Goal: Register for event/course

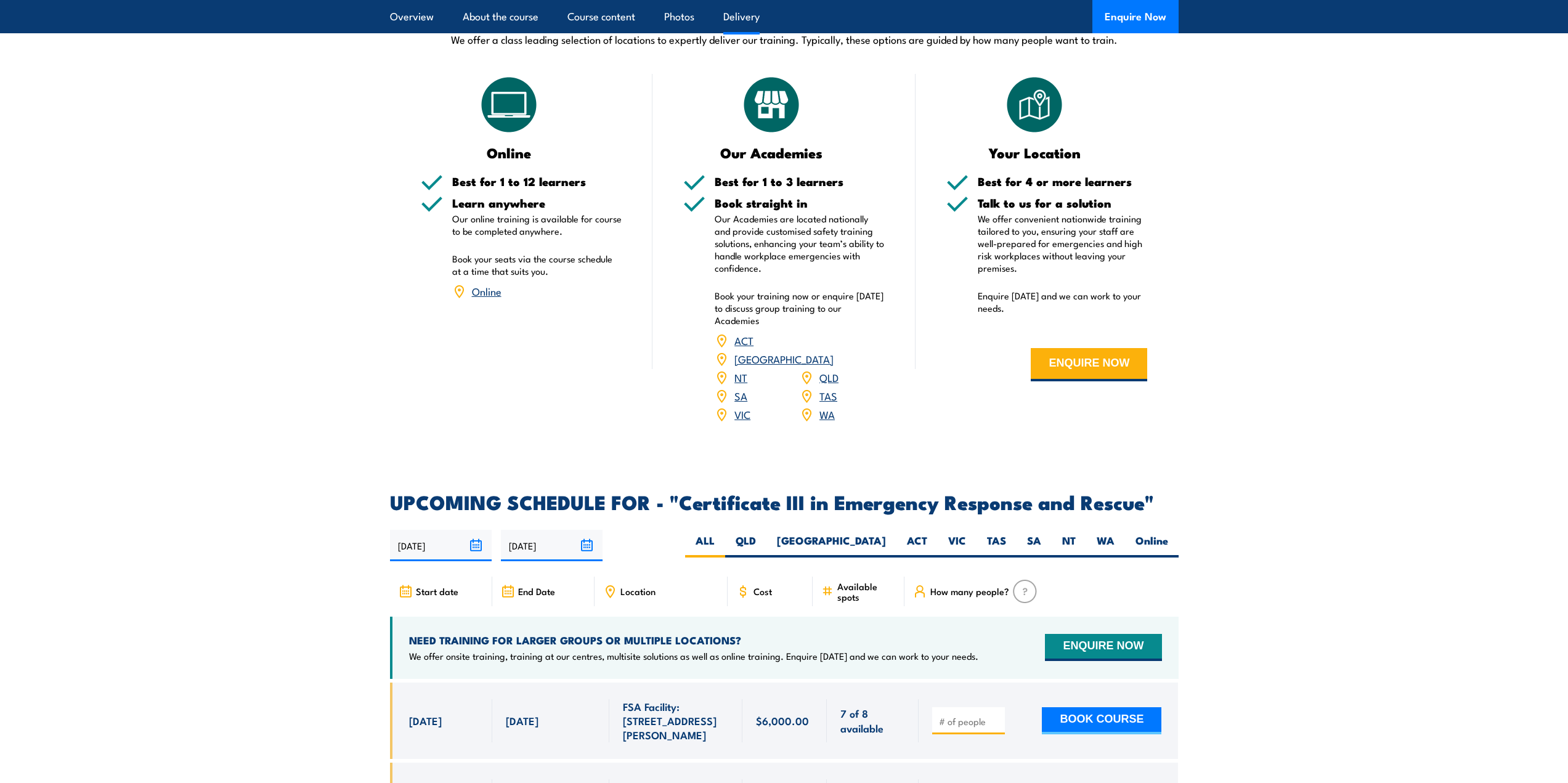
scroll to position [2711, 0]
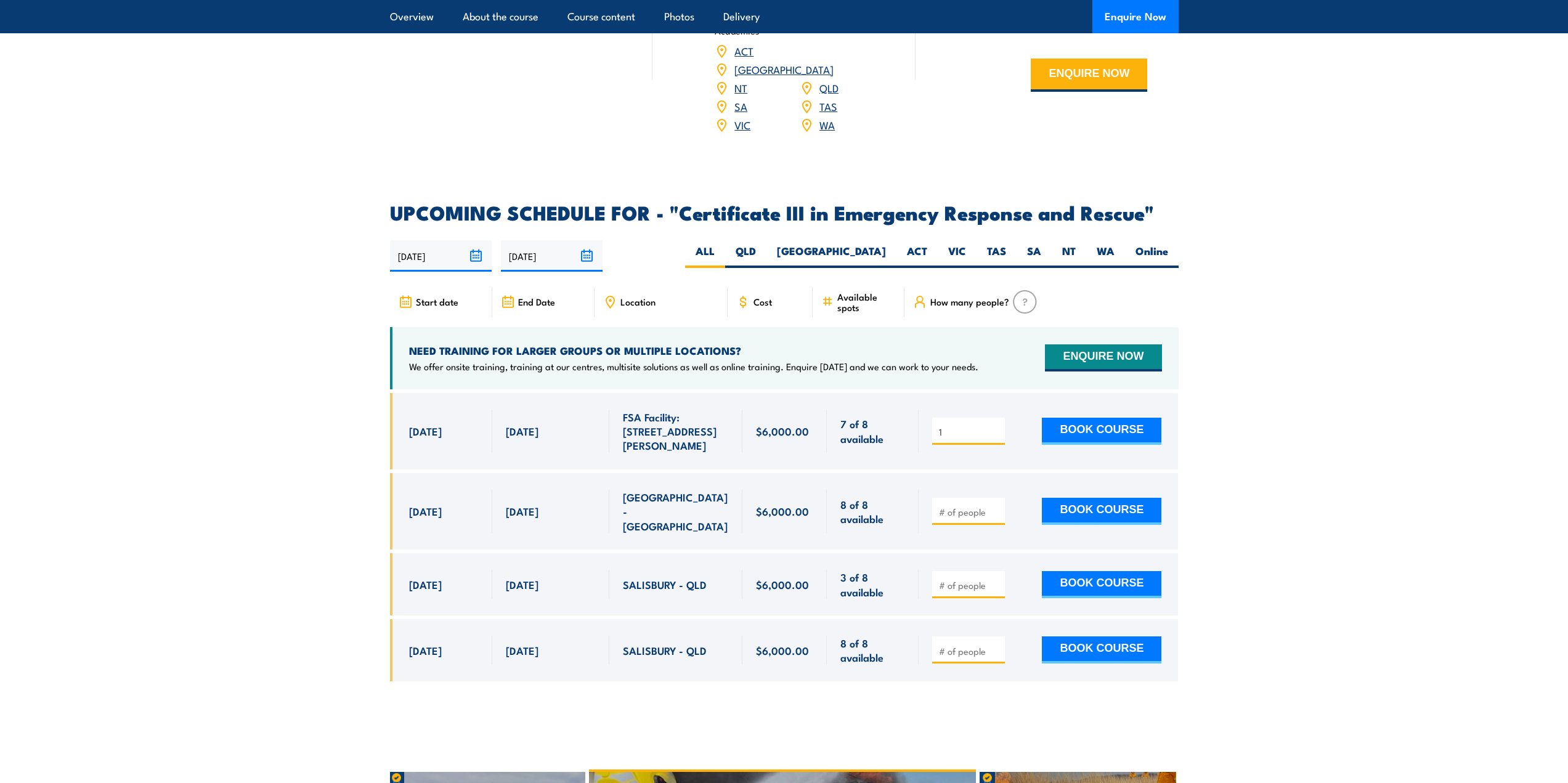
type input "1"
click at [998, 425] on input "1" at bounding box center [969, 432] width 62 height 12
click at [1107, 244] on label "WA" at bounding box center [1105, 256] width 39 height 24
click at [1114, 244] on input "WA" at bounding box center [1118, 247] width 8 height 8
radio input "true"
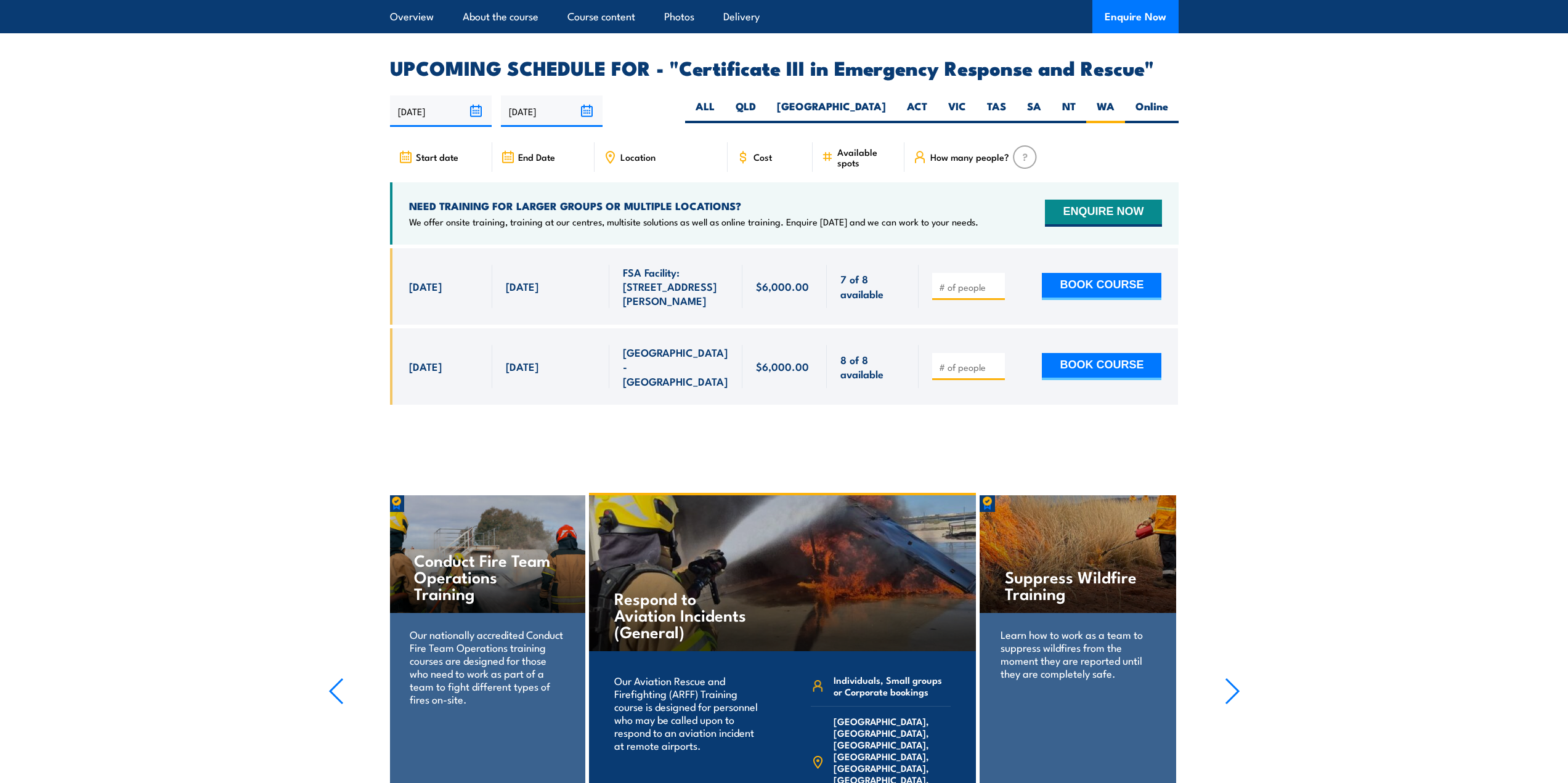
scroll to position [2834, 0]
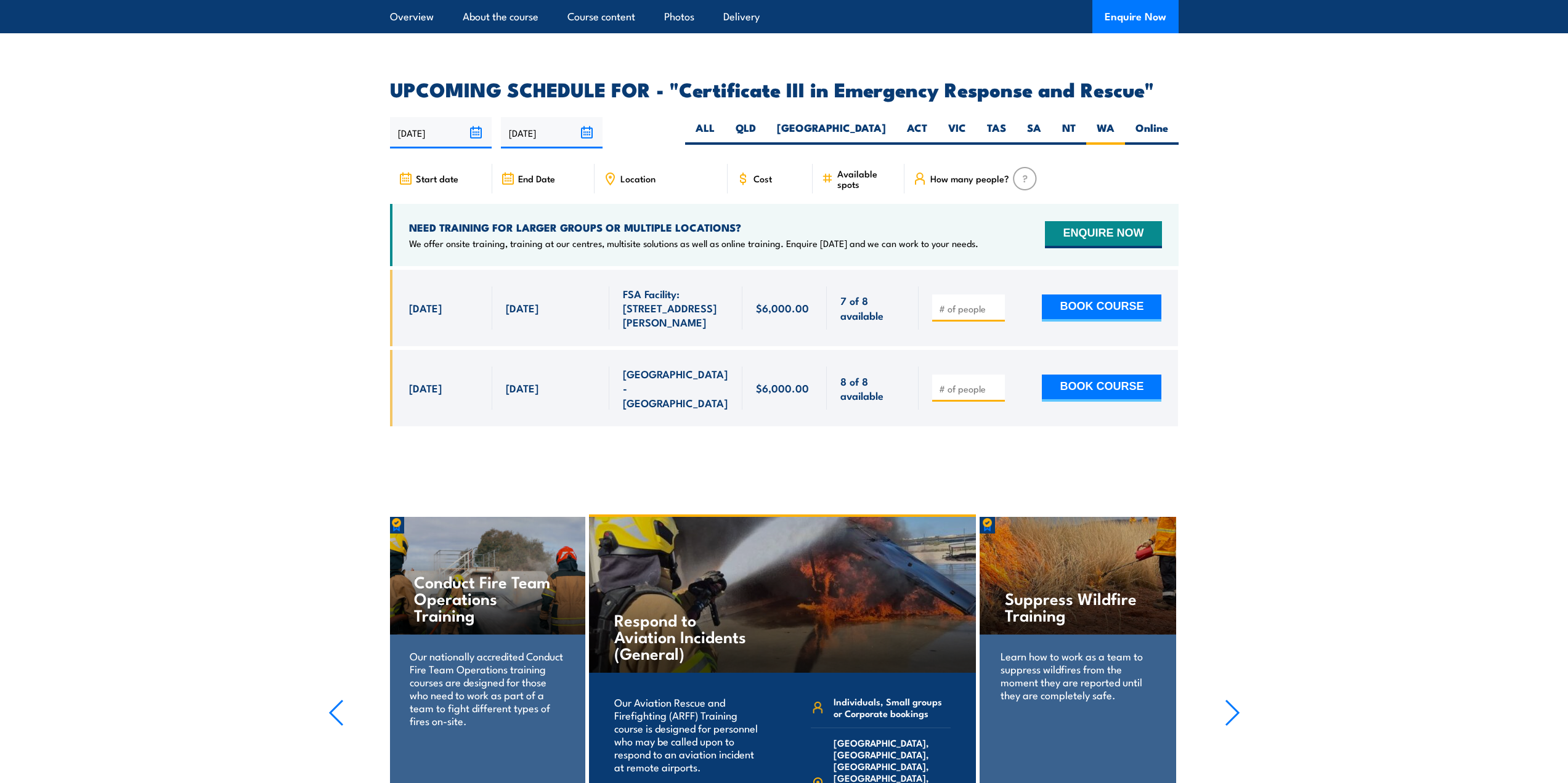
click at [964, 303] on input "number" at bounding box center [969, 309] width 62 height 12
type input "1"
click at [1078, 295] on button "BOOK COURSE" at bounding box center [1101, 308] width 119 height 27
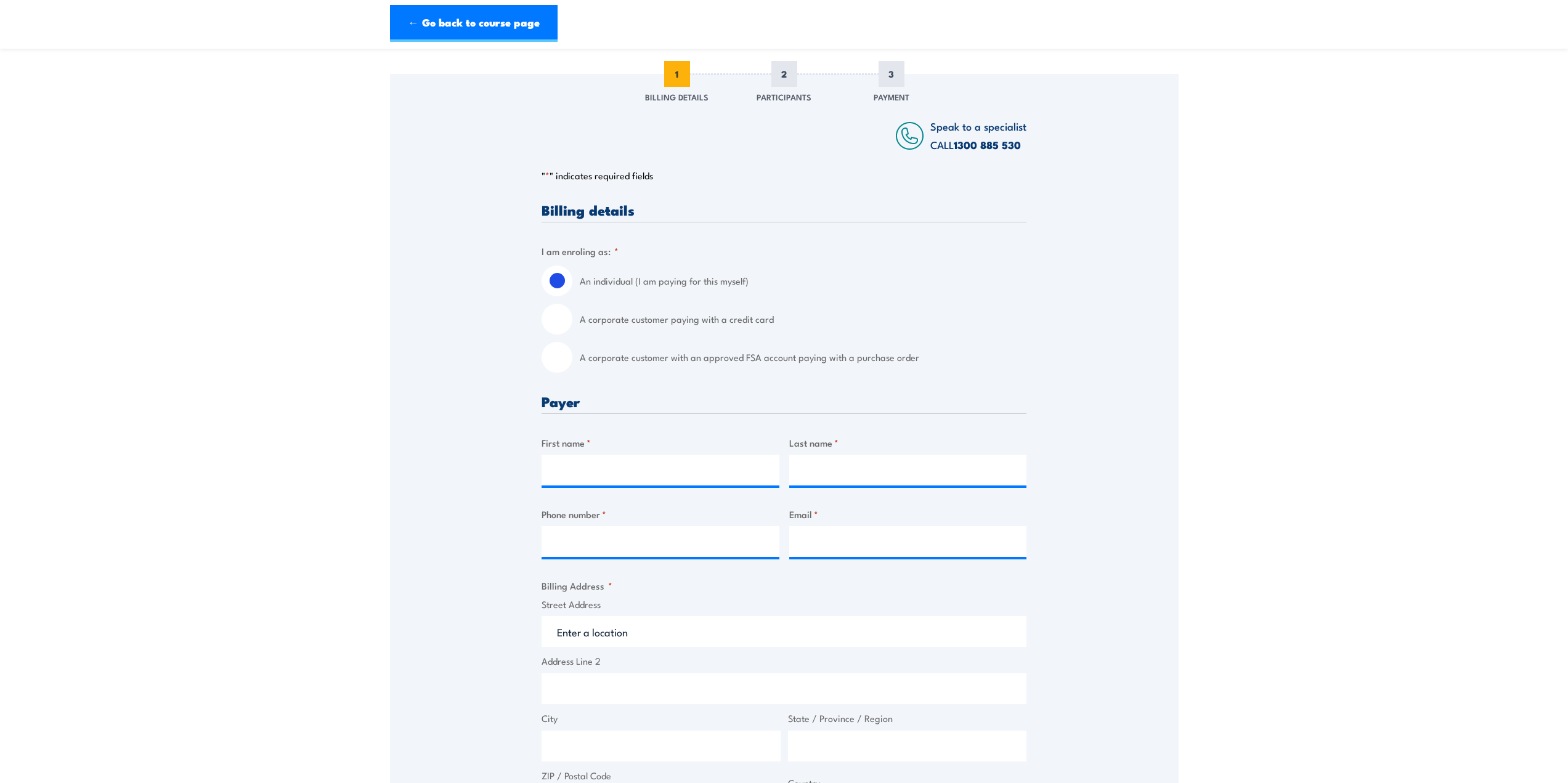
scroll to position [184, 0]
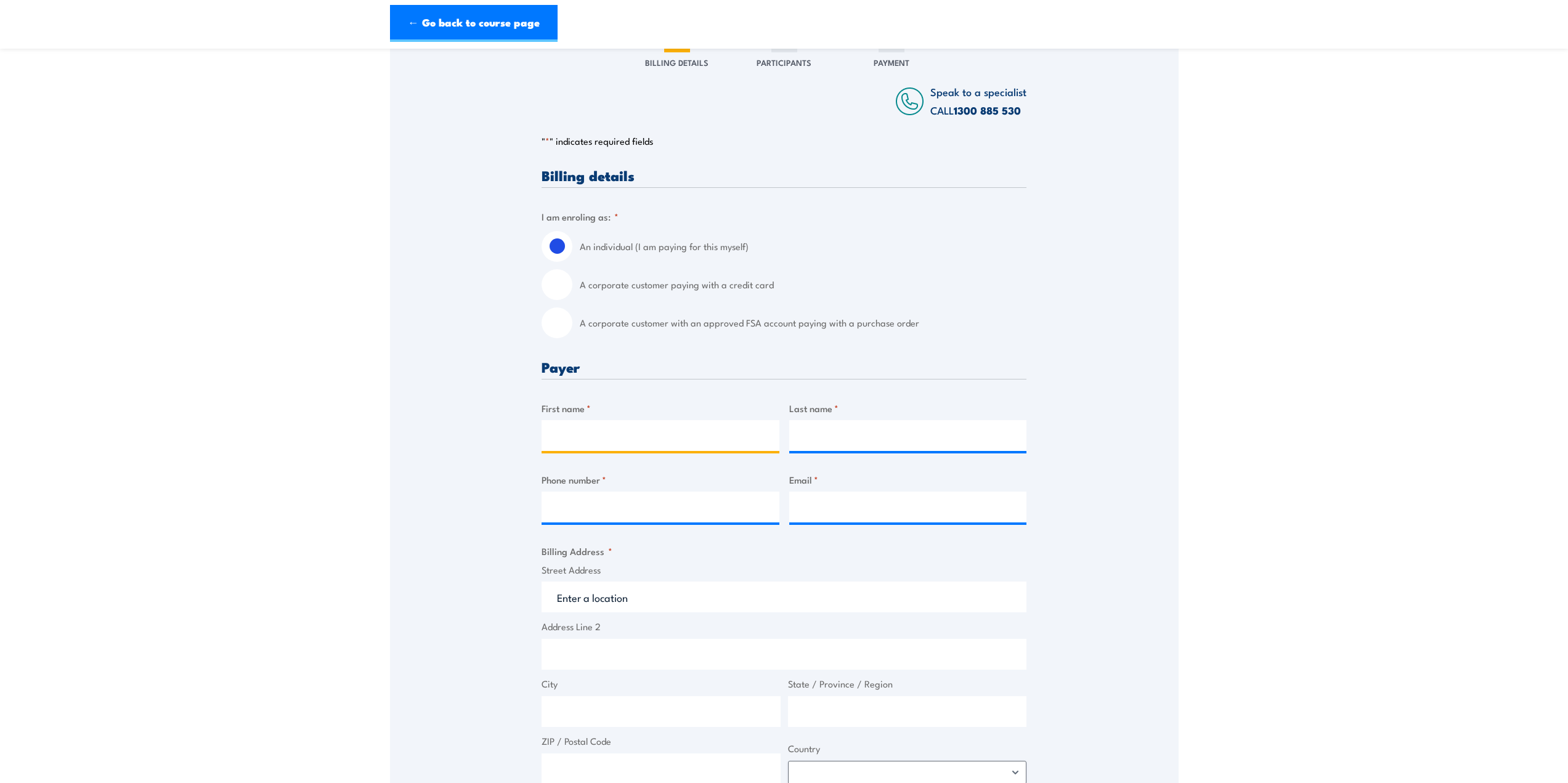
click at [640, 443] on input "First name *" at bounding box center [660, 435] width 237 height 30
type input "Hamza"
type input "Izhar"
type input "0416084419"
click at [823, 512] on input "Email *" at bounding box center [907, 506] width 237 height 30
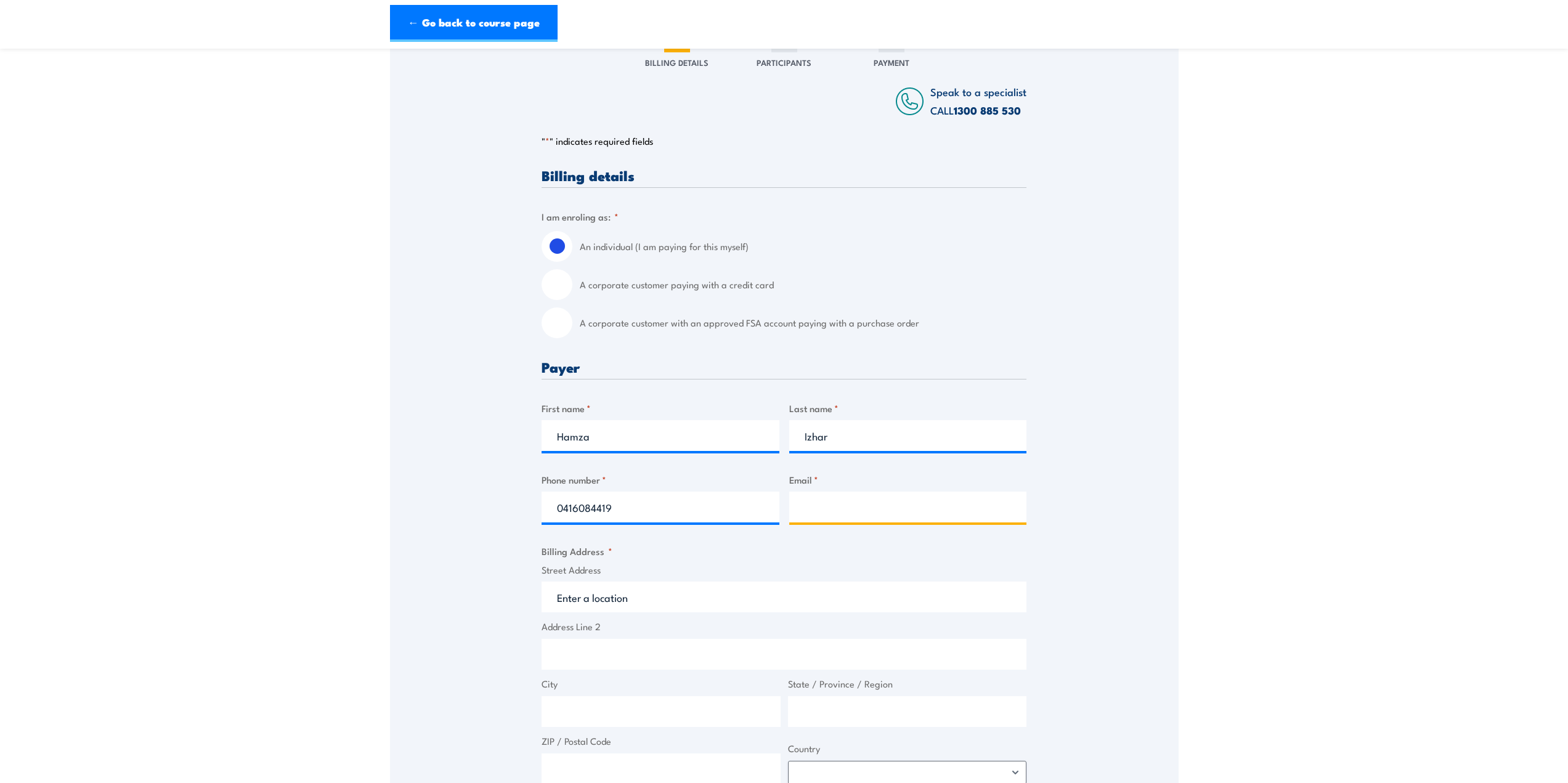
type input "rajahamza6555@gmail.com"
click at [640, 607] on input "Street Address" at bounding box center [784, 597] width 484 height 30
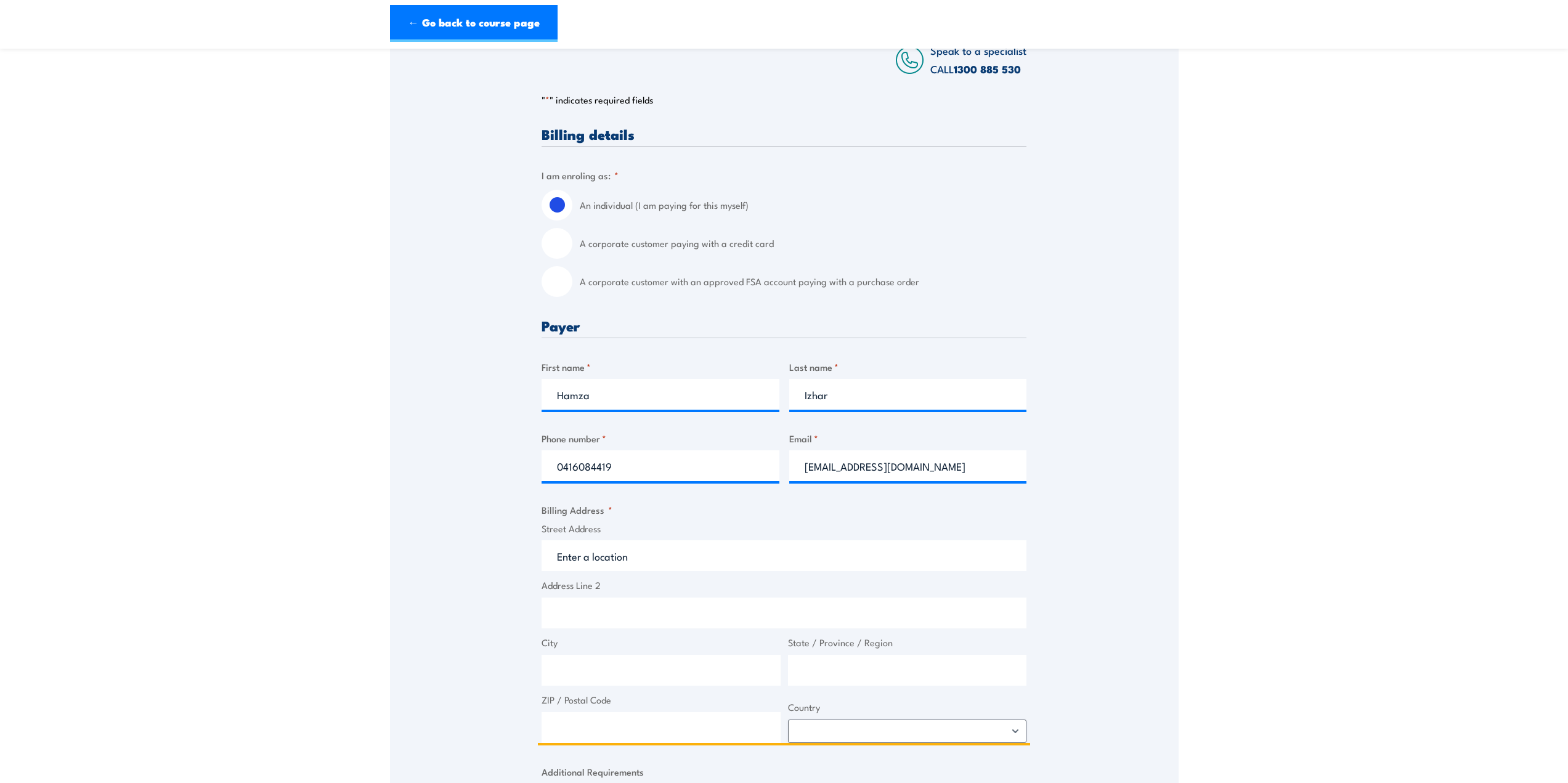
scroll to position [308, 0]
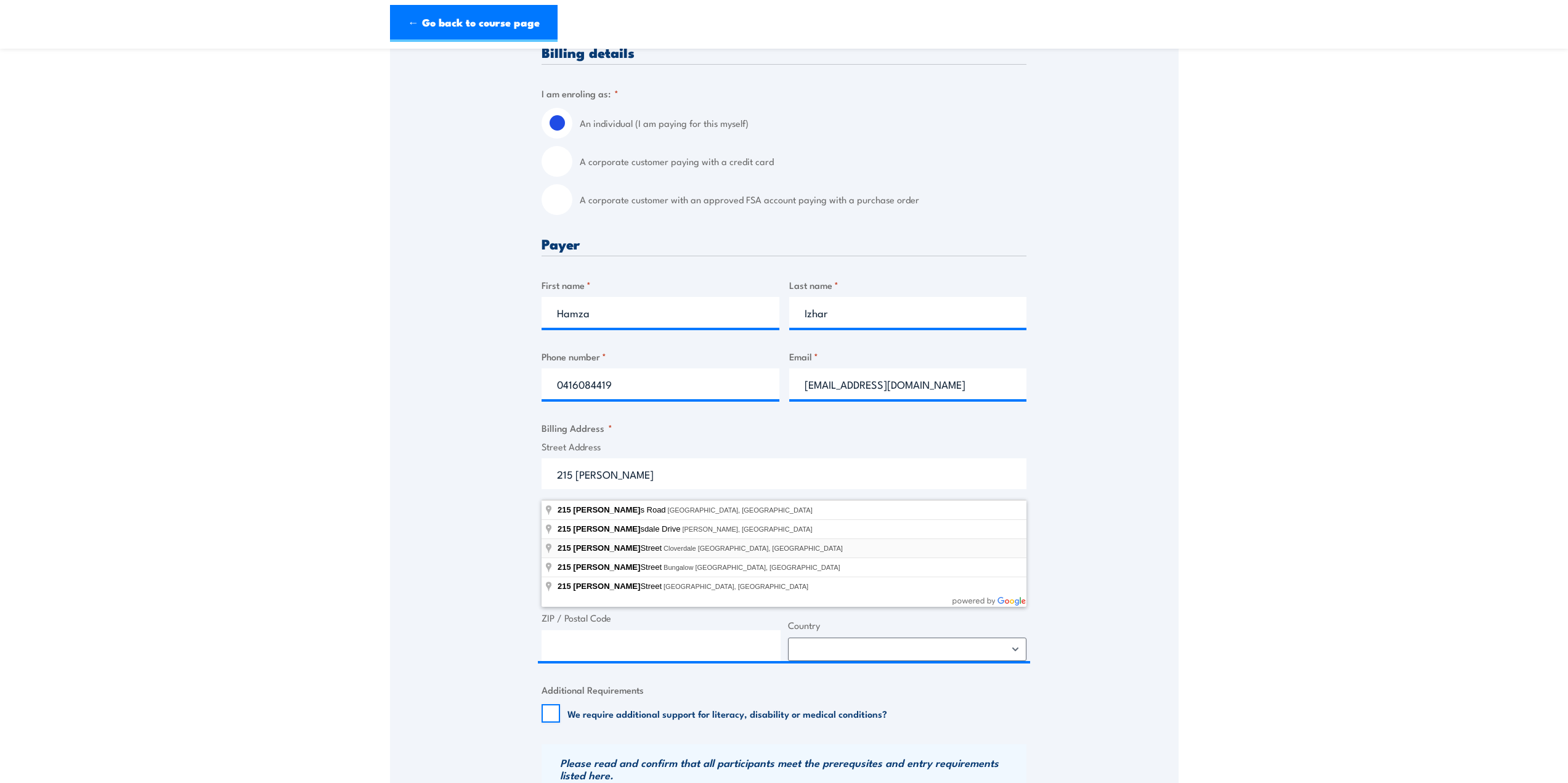
type input "215 Scott Street, Cloverdale WA, Australia"
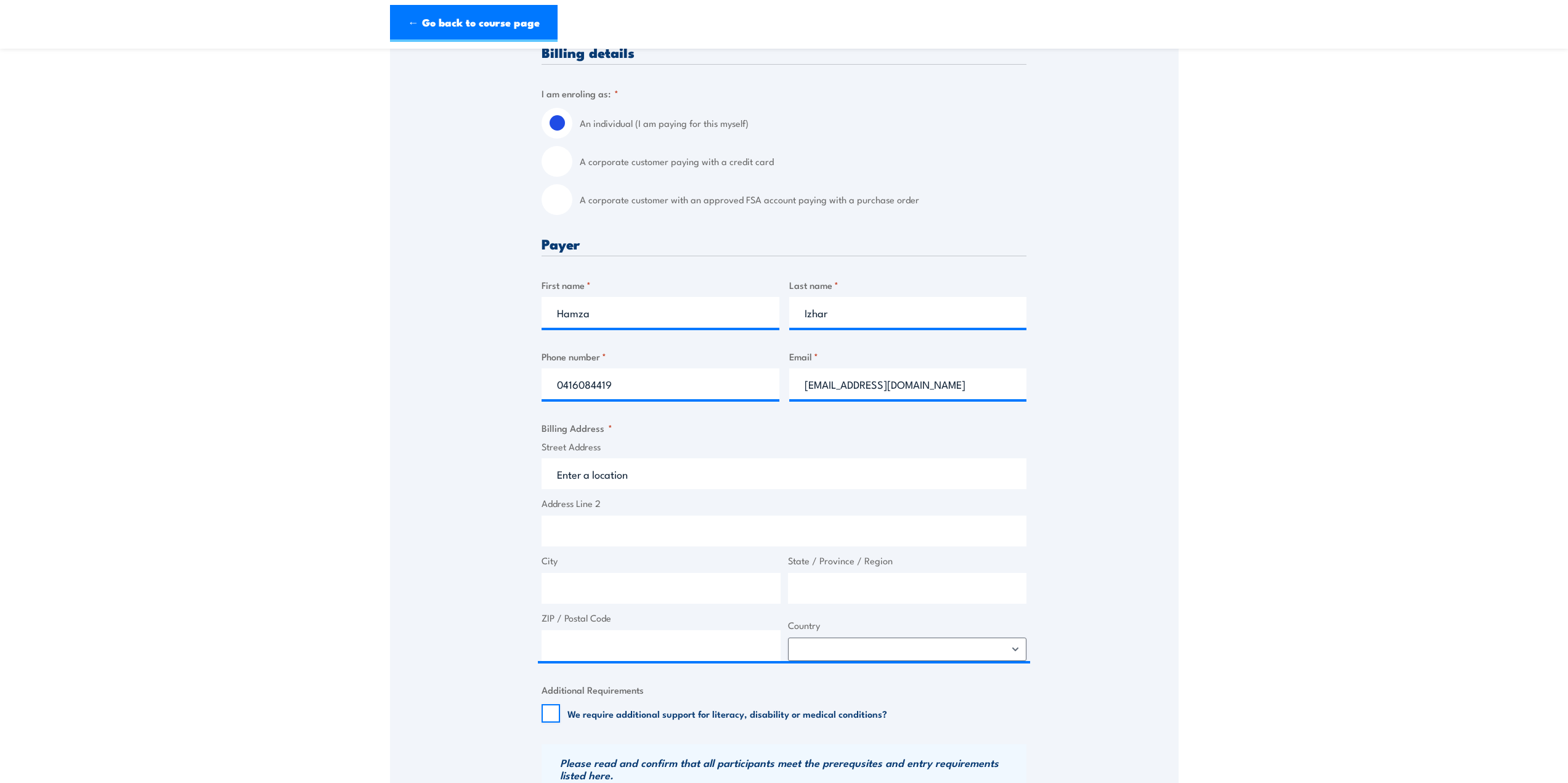
type input "215 Scott St"
type input "Cloverdale"
type input "Western Australia"
type input "6105"
select select "Australia"
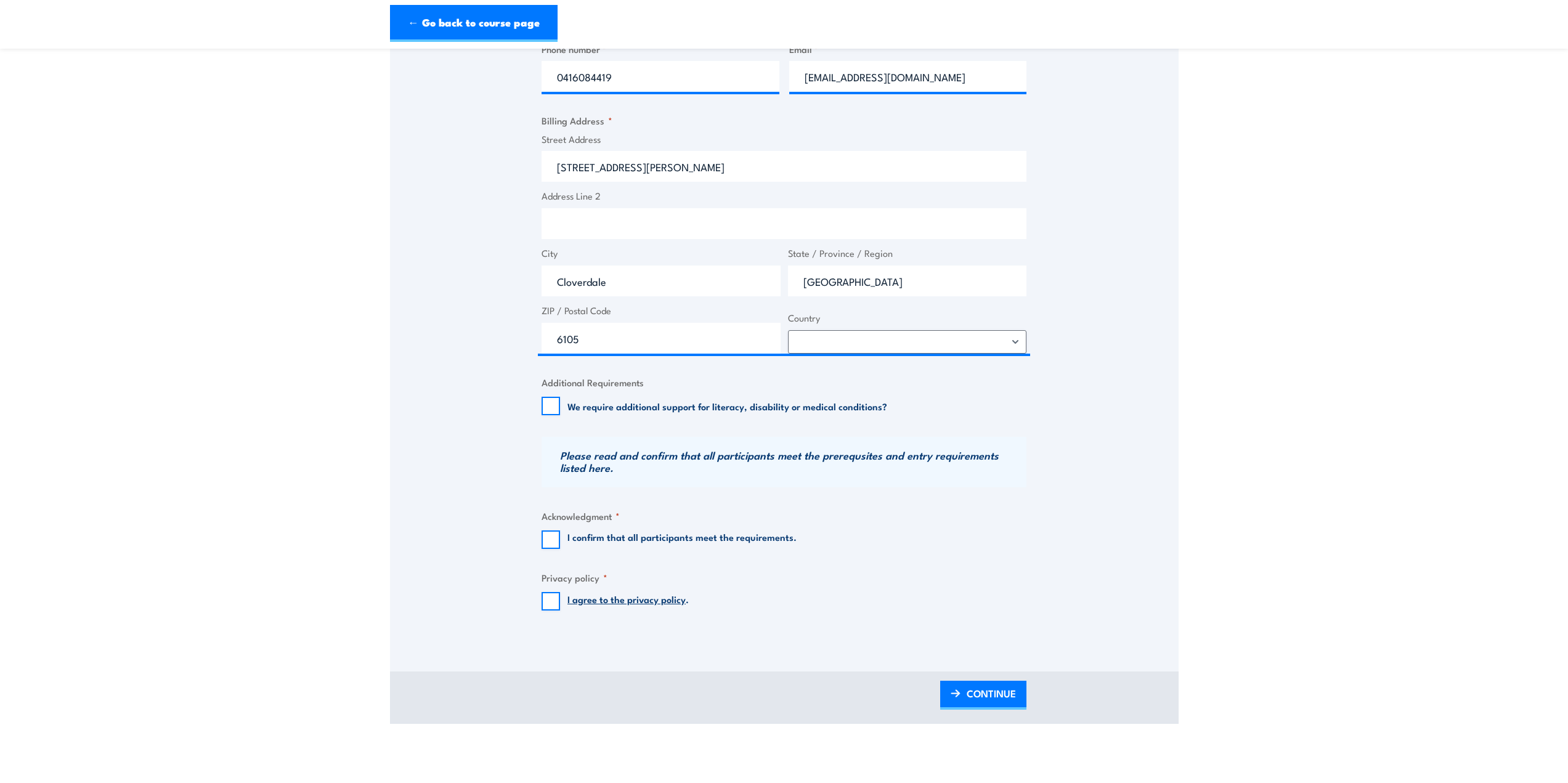
scroll to position [616, 0]
click at [544, 545] on input "I confirm that all participants meet the requirements." at bounding box center [550, 539] width 18 height 18
checkbox input "true"
click at [550, 607] on input "I agree to the privacy policy ." at bounding box center [550, 600] width 18 height 18
checkbox input "true"
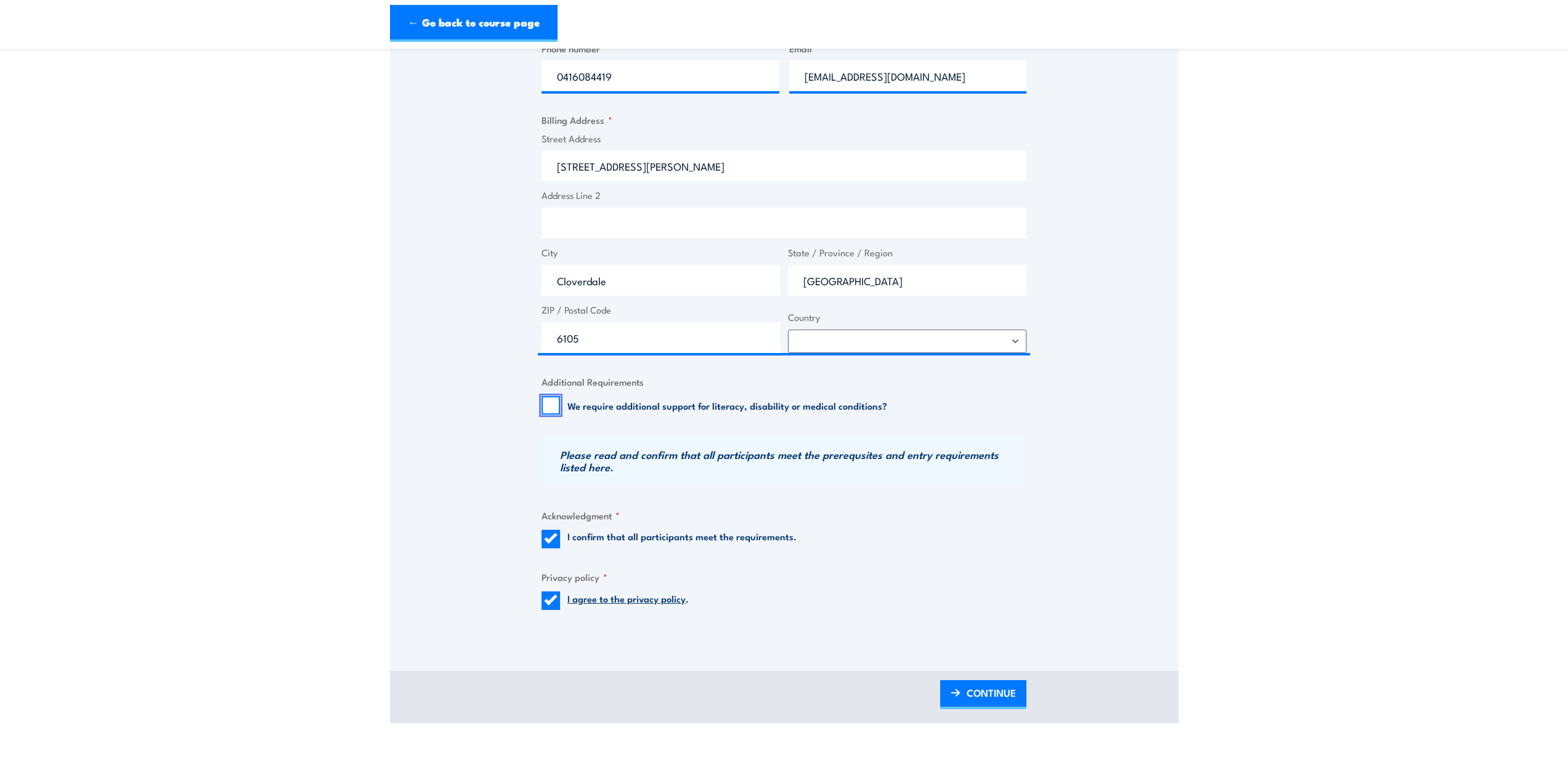
click at [555, 415] on input "We require additional support for literacy, disability or medical conditions?" at bounding box center [550, 405] width 18 height 18
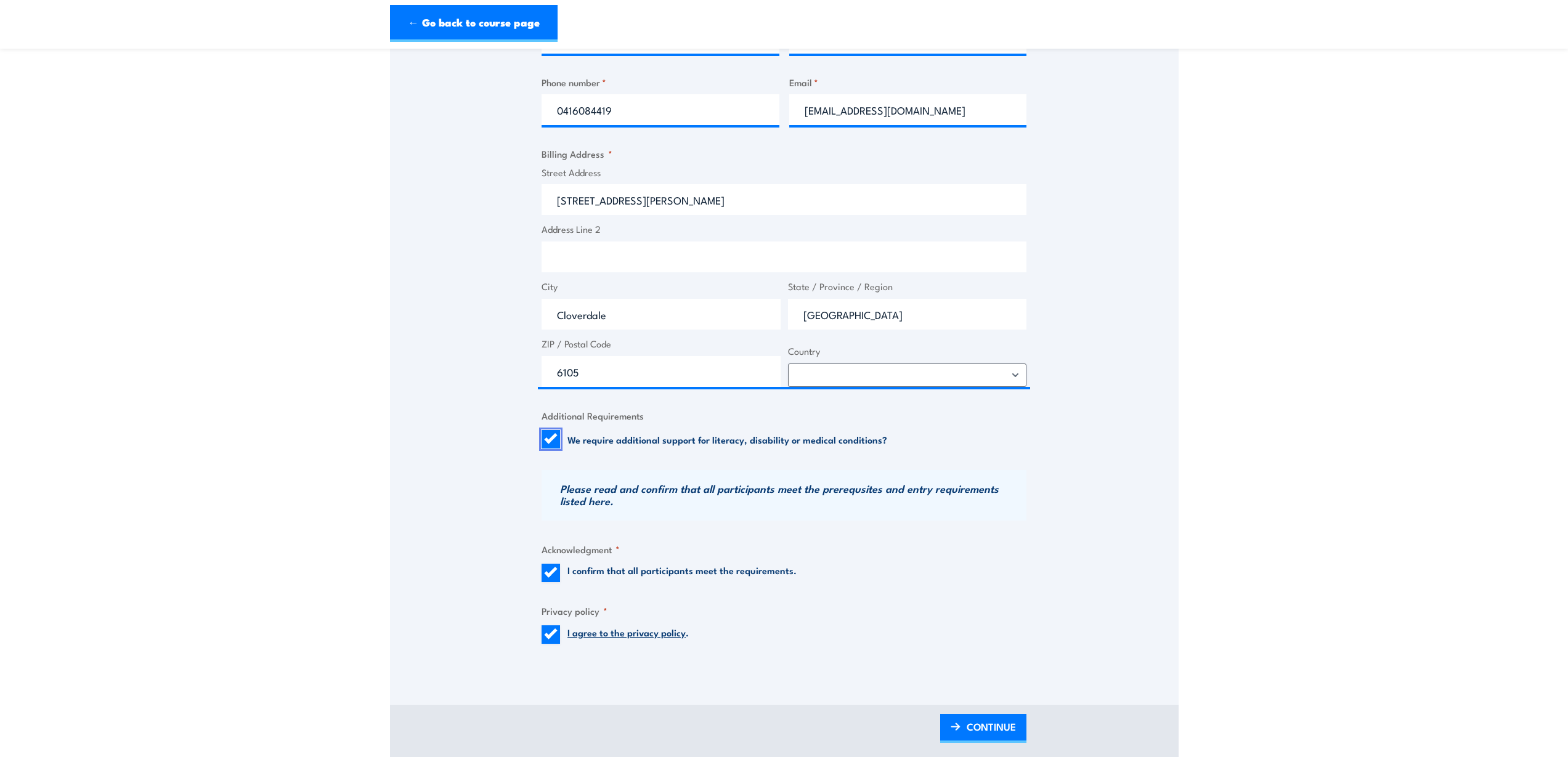
scroll to position [554, 0]
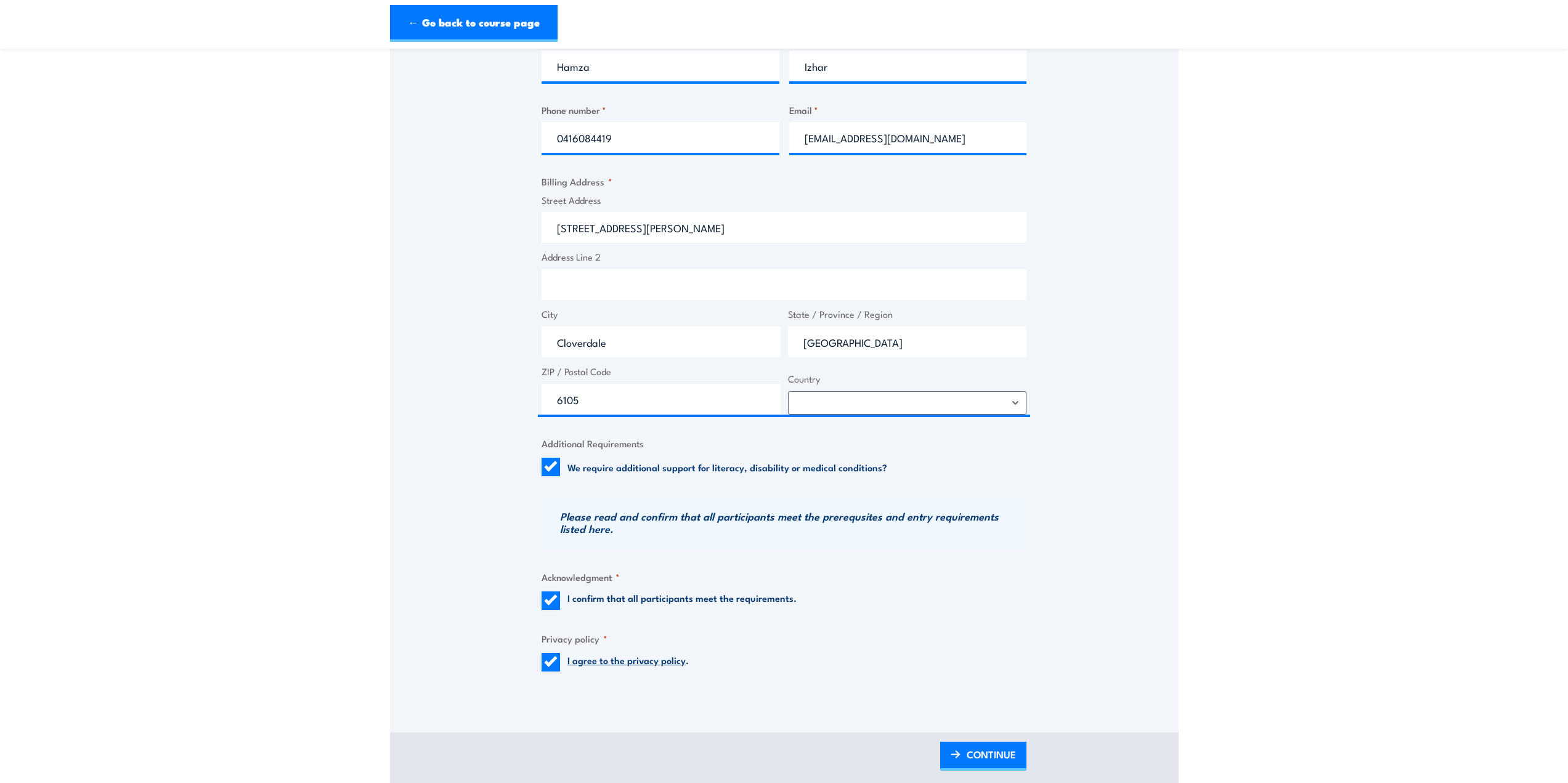
click at [540, 474] on div "Speak to a specialist CALL 1300 885 530 CALL 1300 885 530 " * " indicates requi…" at bounding box center [784, 184] width 789 height 1028
click at [539, 478] on div "Speak to a specialist CALL 1300 885 530 CALL 1300 885 530 " * " indicates requi…" at bounding box center [784, 184] width 789 height 1028
click at [549, 477] on input "We require additional support for literacy, disability or medical conditions?" at bounding box center [550, 466] width 18 height 18
checkbox input "false"
click at [957, 770] on link "CONTINUE" at bounding box center [983, 756] width 86 height 29
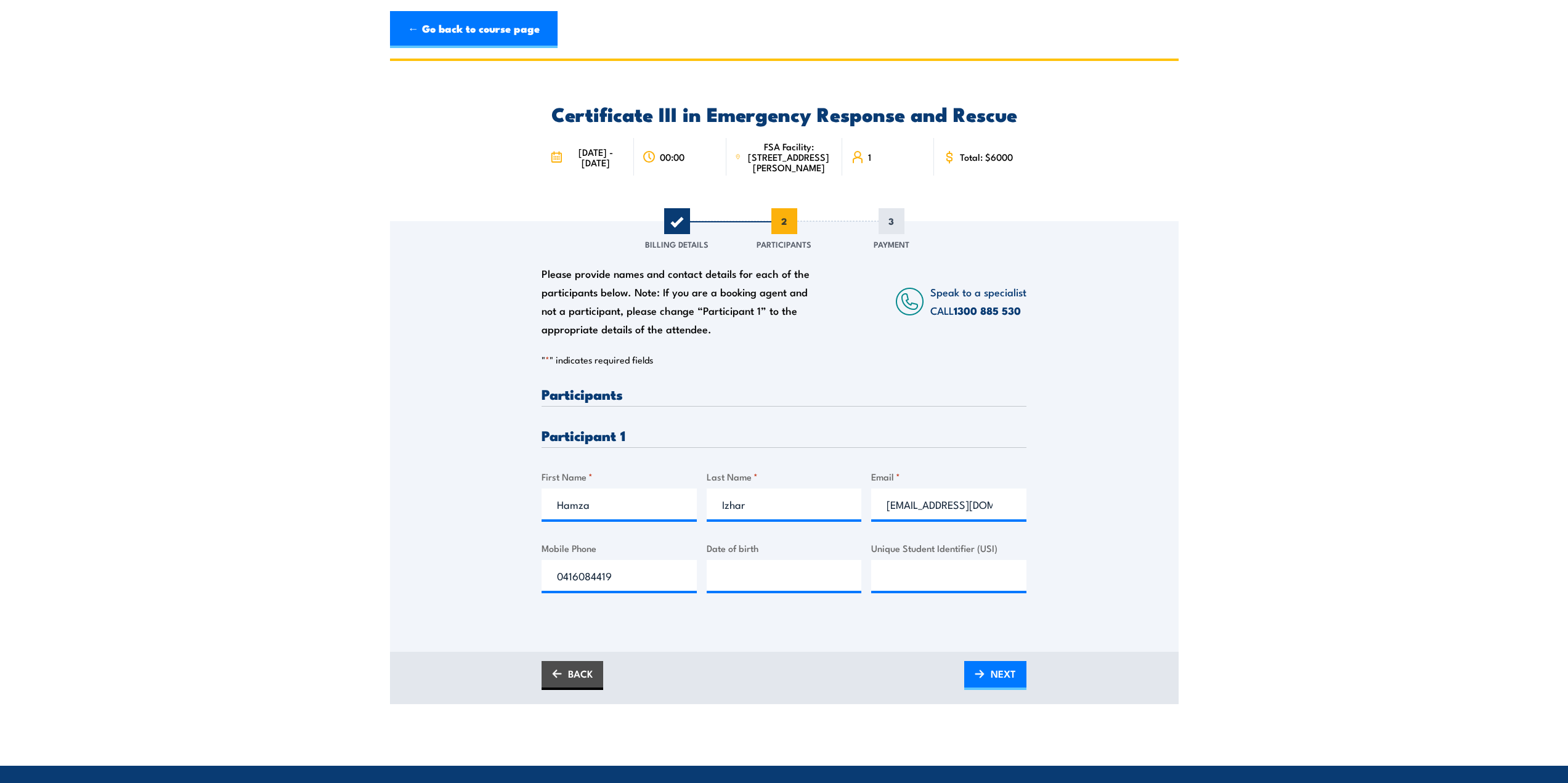
scroll to position [0, 0]
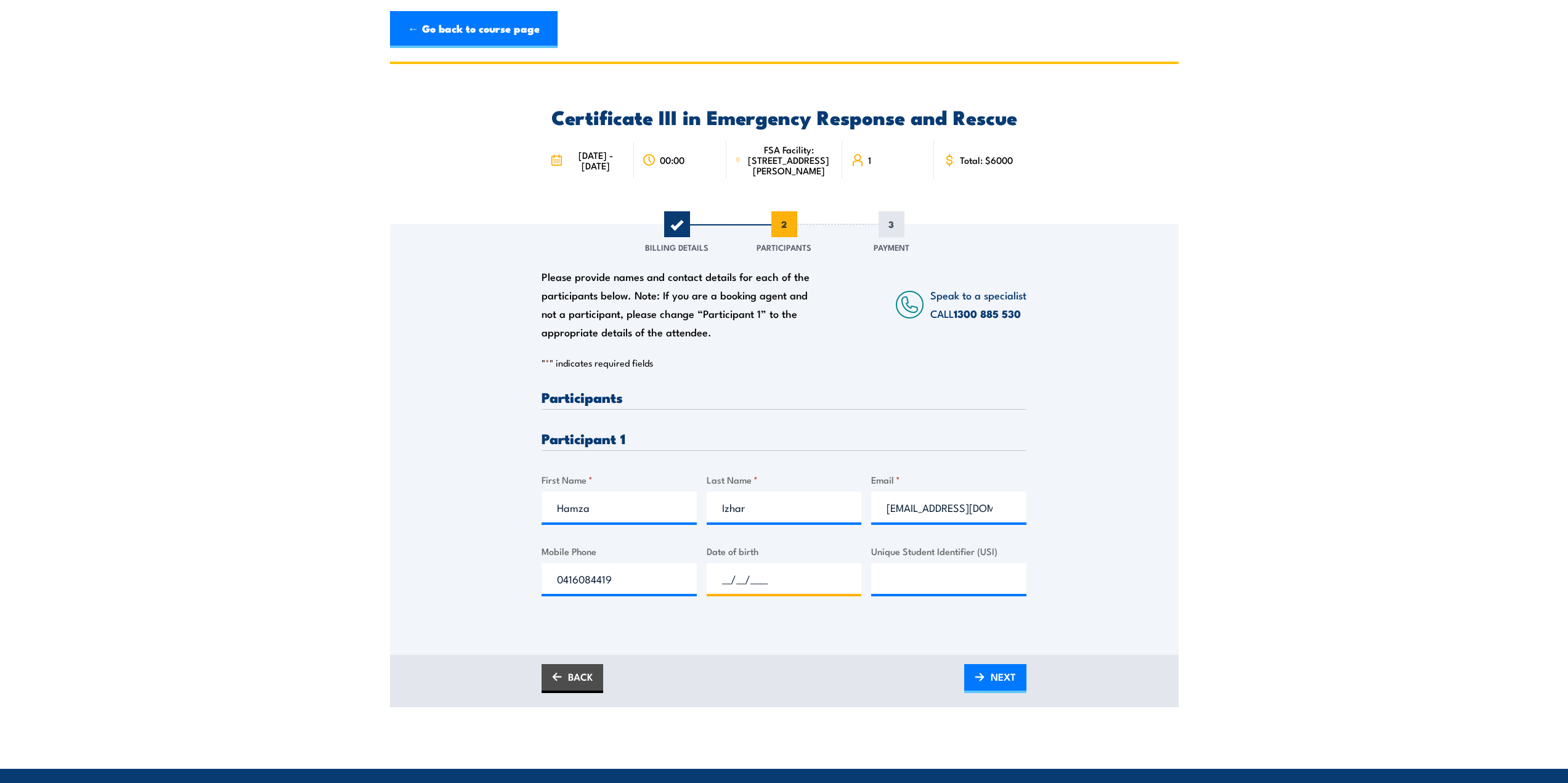
click at [788, 589] on input "__/__/____" at bounding box center [784, 578] width 155 height 30
click at [730, 589] on input "__/__/____" at bounding box center [784, 578] width 155 height 30
type input "25/01/1996"
click at [949, 594] on input "Unique Student Identifier (USI)" at bounding box center [949, 578] width 155 height 30
type input "8TL5GRKE6B"
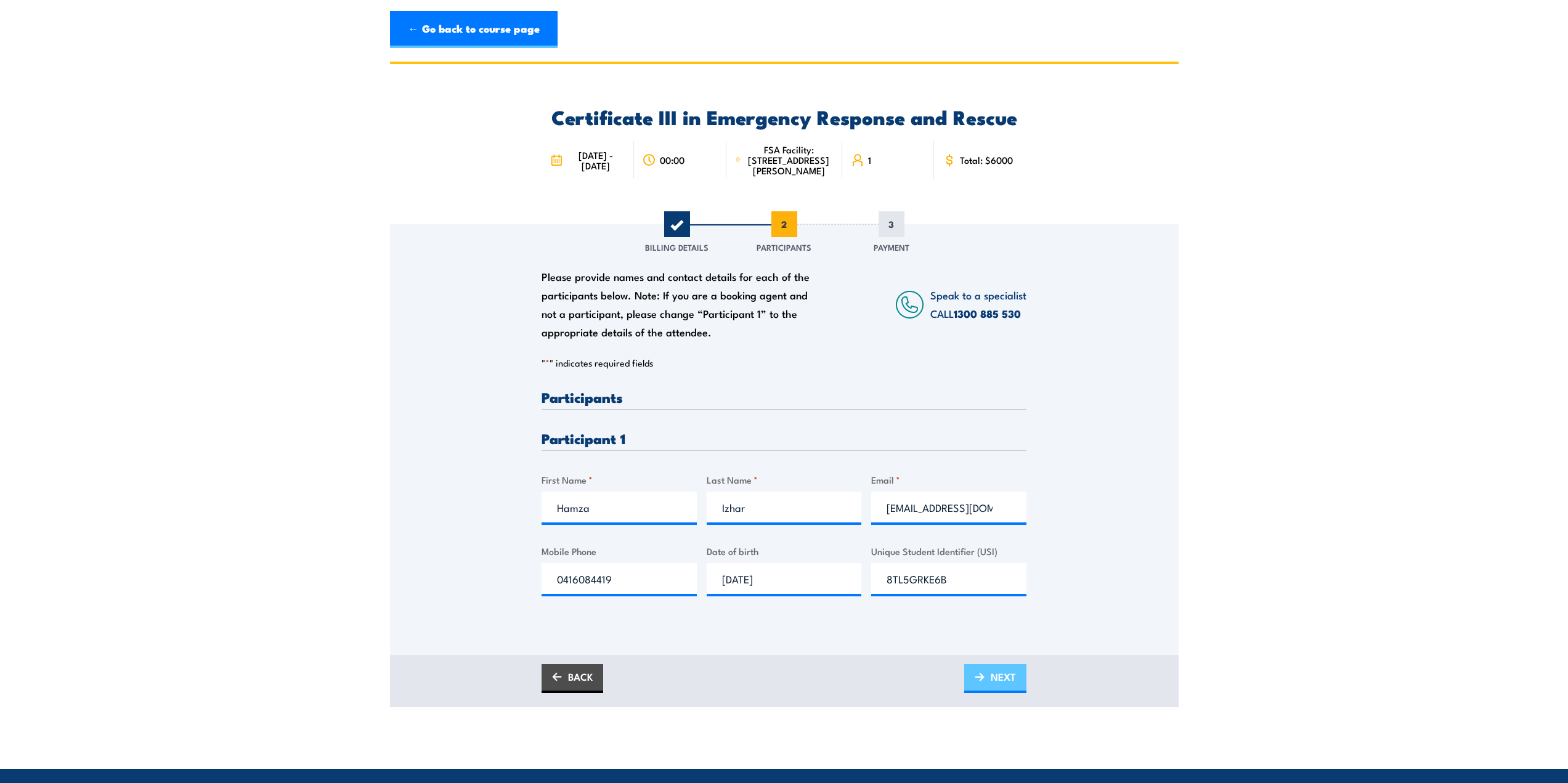
click at [982, 681] on img at bounding box center [979, 677] width 10 height 9
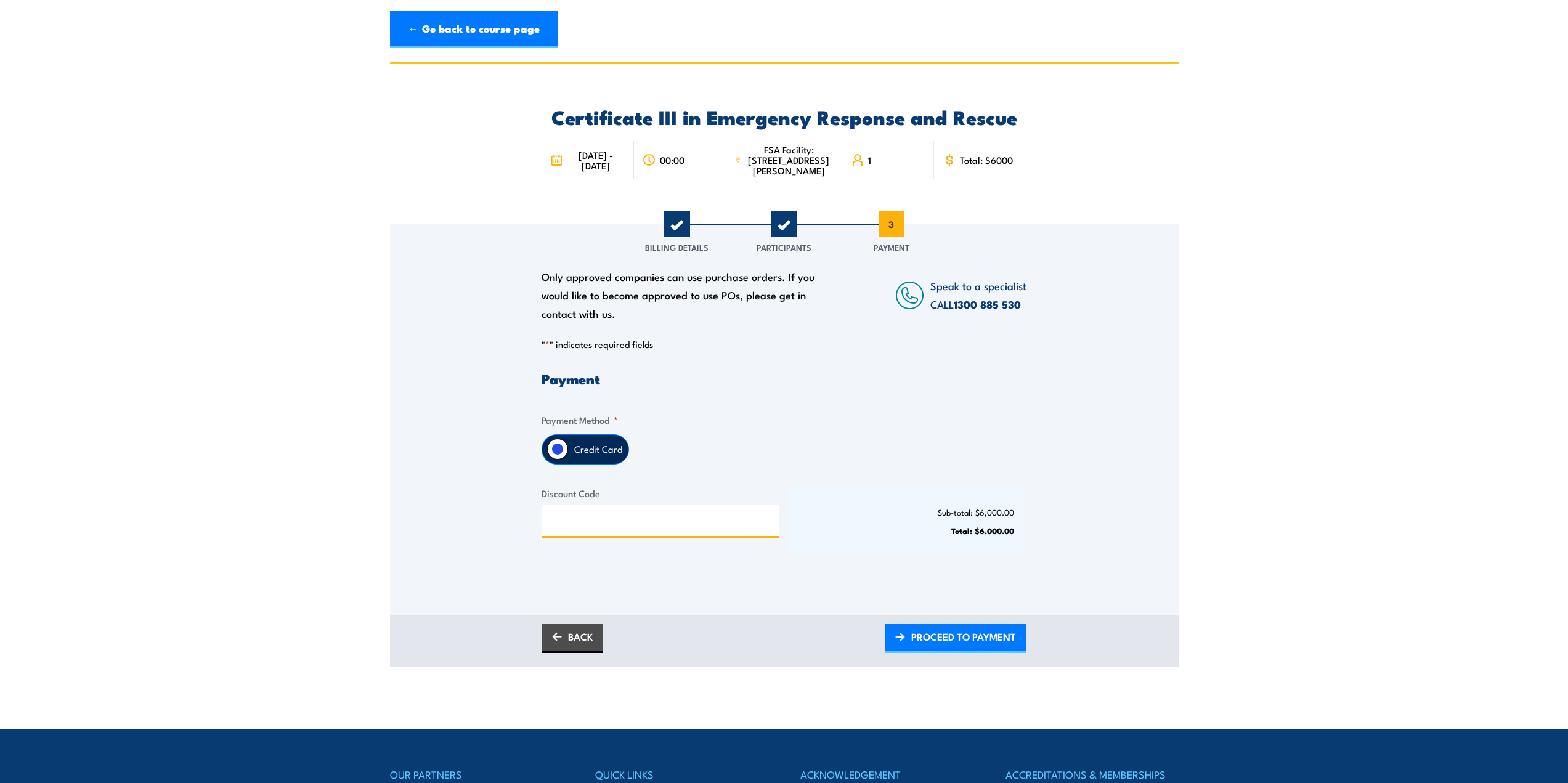
click at [659, 534] on input "Discount Code" at bounding box center [660, 520] width 237 height 30
click at [947, 647] on span "PROCEED TO PAYMENT" at bounding box center [964, 637] width 104 height 33
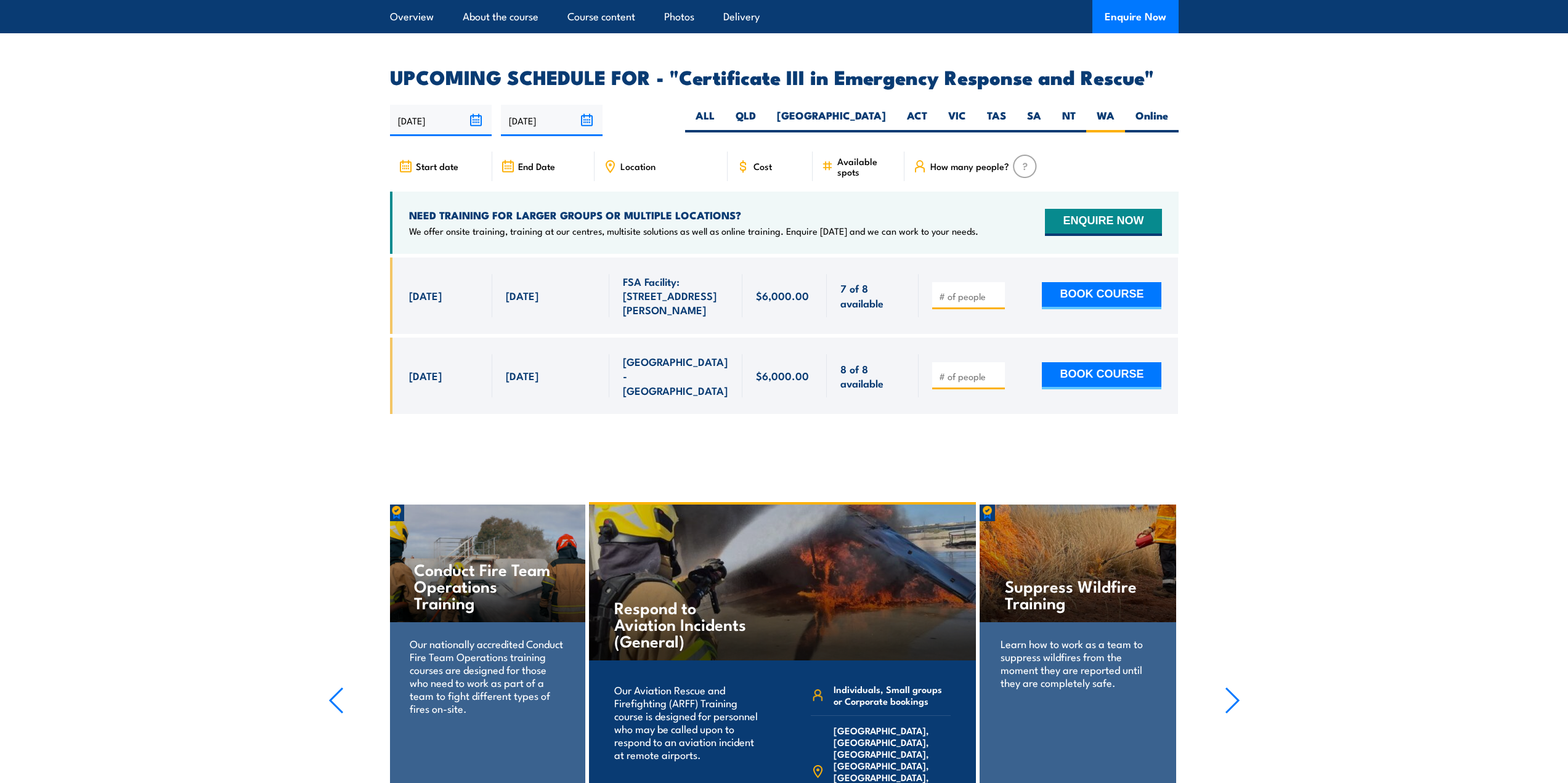
click at [1272, 246] on section "UPCOMING SCHEDULE FOR - "Certificate III in Emergency Response and Rescue" [DAT…" at bounding box center [784, 250] width 1568 height 365
click at [1273, 246] on section "UPCOMING SCHEDULE FOR - "Certificate III in Emergency Response and Rescue" [DAT…" at bounding box center [784, 250] width 1568 height 365
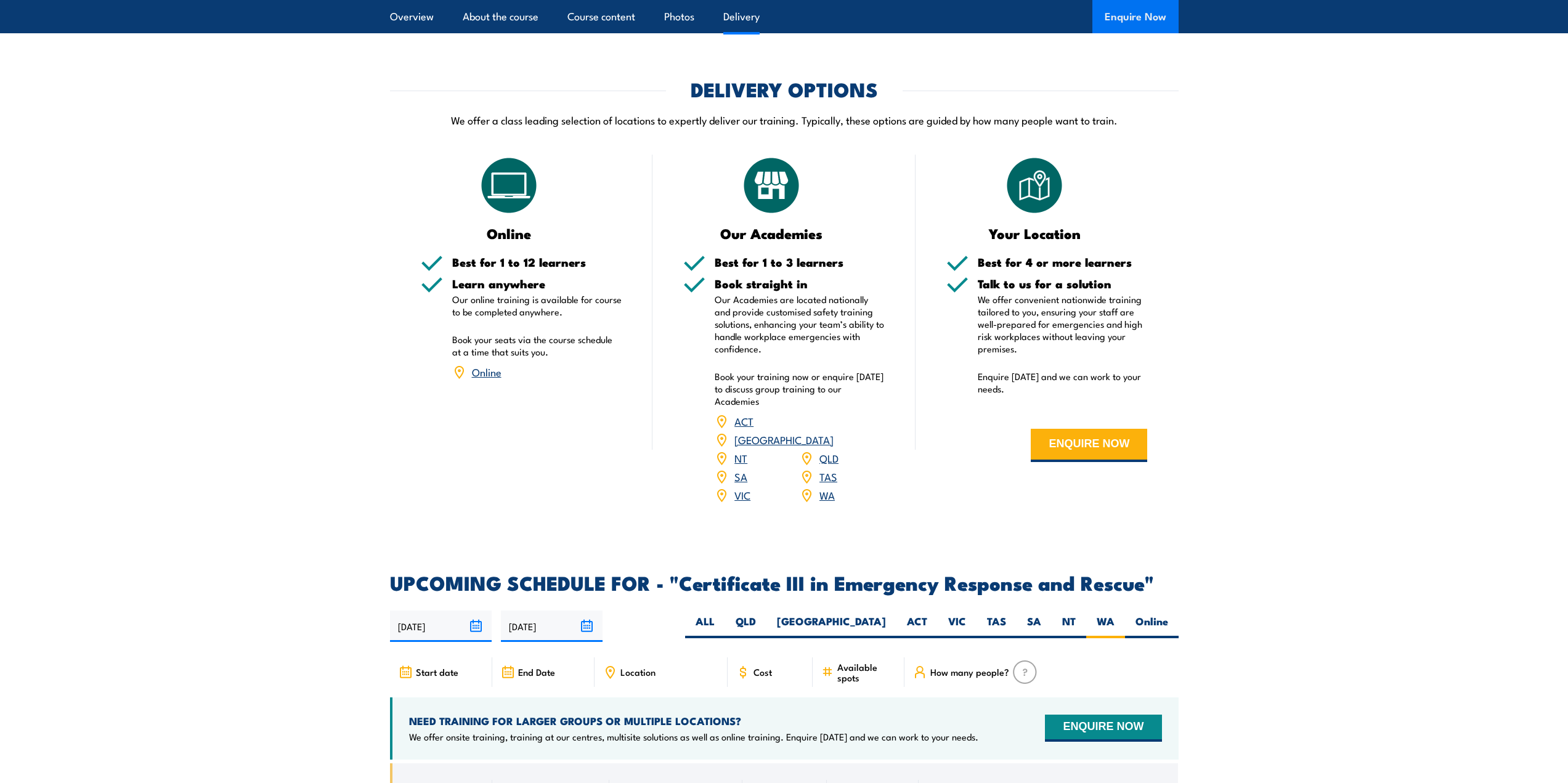
scroll to position [2341, 0]
